Goal: Navigation & Orientation: Find specific page/section

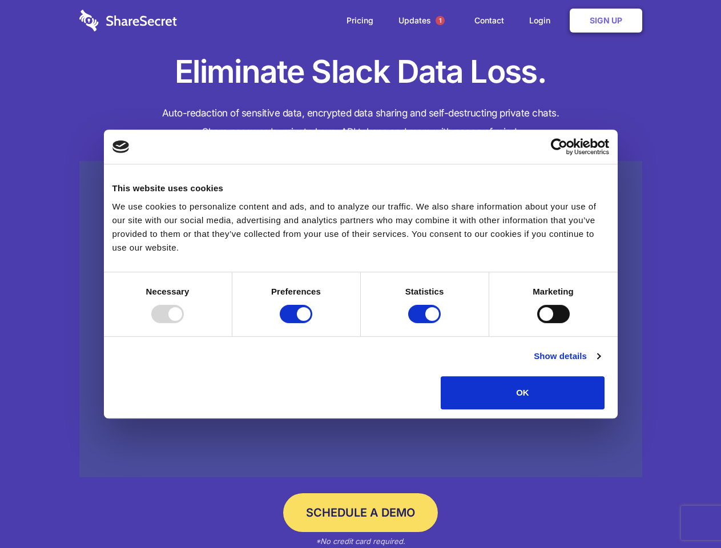
click at [184, 323] on div at bounding box center [167, 314] width 33 height 18
click at [312, 323] on input "Preferences" at bounding box center [296, 314] width 33 height 18
checkbox input "false"
click at [426, 323] on input "Statistics" at bounding box center [424, 314] width 33 height 18
checkbox input "false"
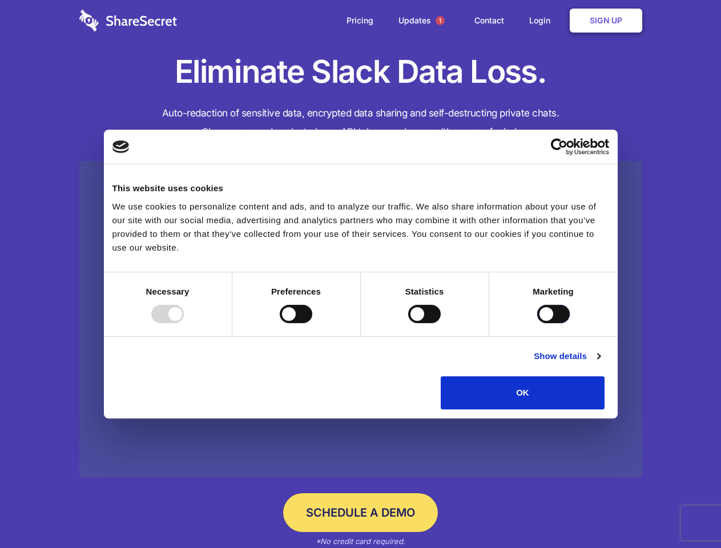
click at [537, 323] on input "Marketing" at bounding box center [553, 314] width 33 height 18
checkbox input "true"
click at [600, 363] on link "Show details" at bounding box center [567, 357] width 66 height 14
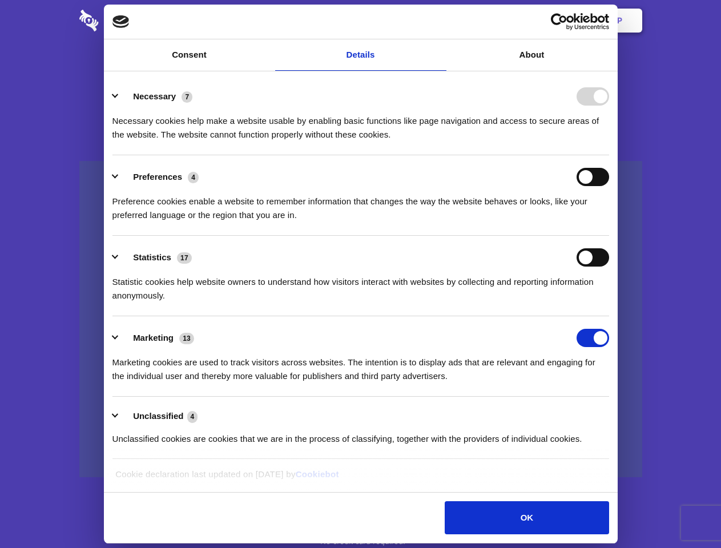
click at [609, 142] on div "Necessary cookies help make a website usable by enabling basic functions like p…" at bounding box center [361, 124] width 497 height 36
click at [440, 21] on span "1" at bounding box center [440, 20] width 9 height 9
